Goal: Task Accomplishment & Management: Use online tool/utility

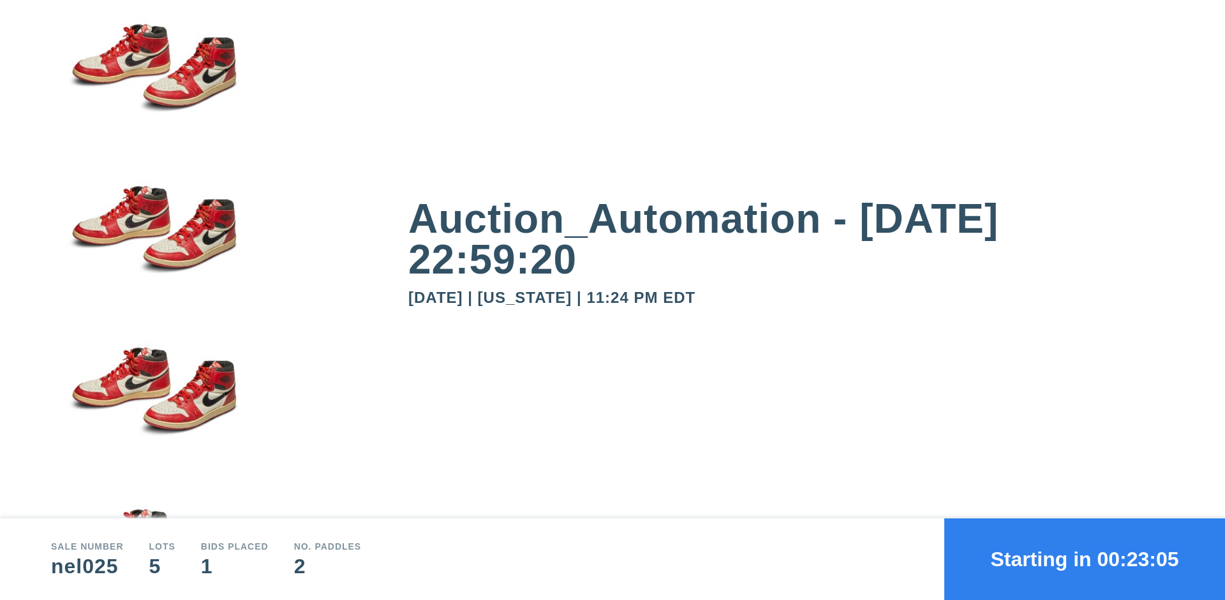
click at [1084, 559] on button "Starting in 00:23:05" at bounding box center [1084, 560] width 281 height 82
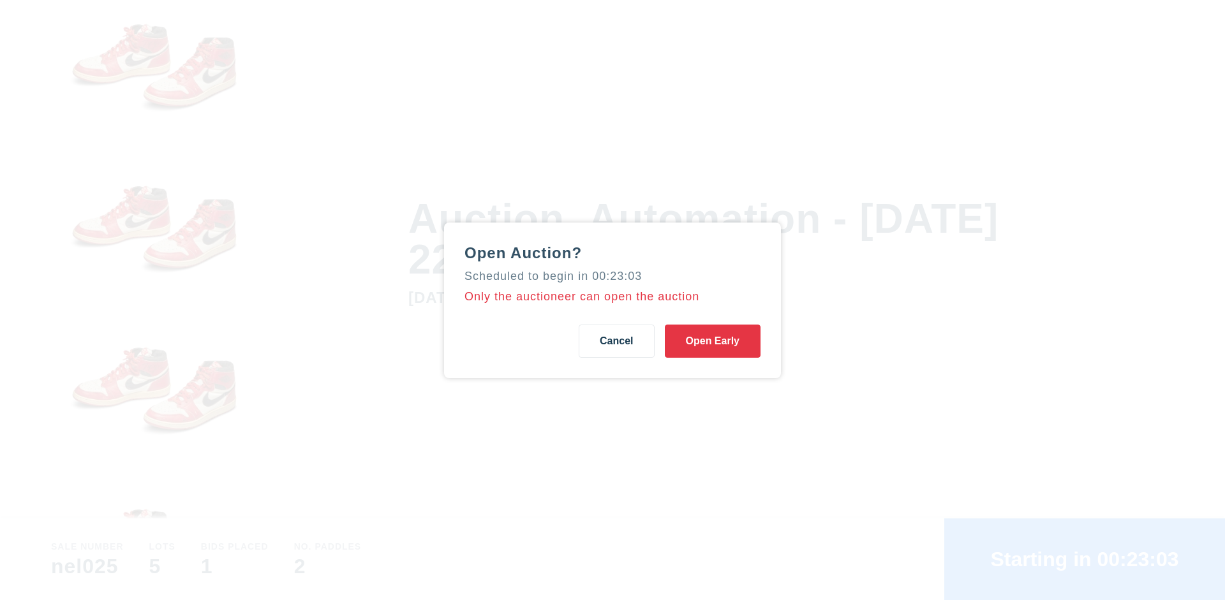
click at [712, 341] on button "Open Early" at bounding box center [713, 341] width 96 height 33
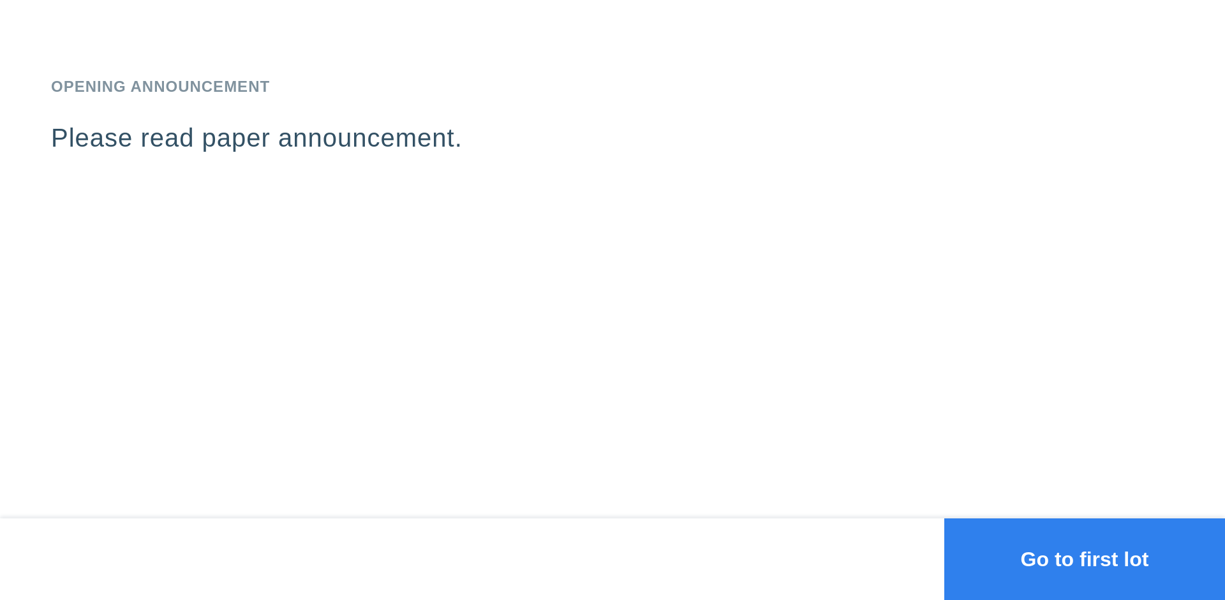
click at [1084, 559] on button "Go to first lot" at bounding box center [1084, 560] width 281 height 82
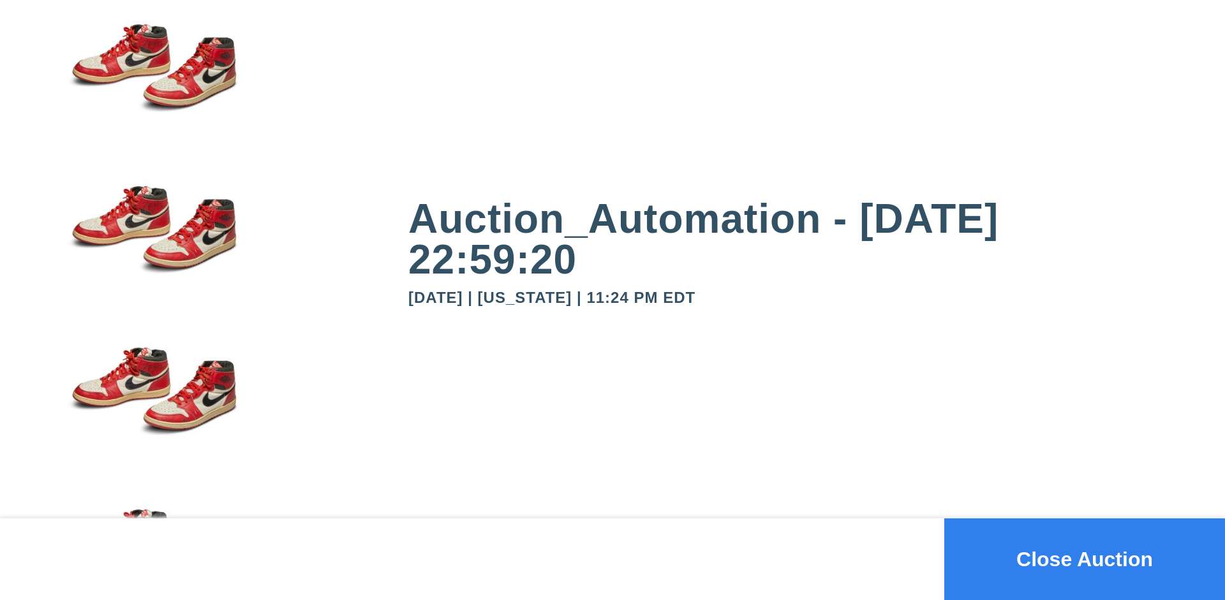
click at [1084, 559] on button "Close Auction" at bounding box center [1084, 560] width 281 height 82
